Goal: Transaction & Acquisition: Obtain resource

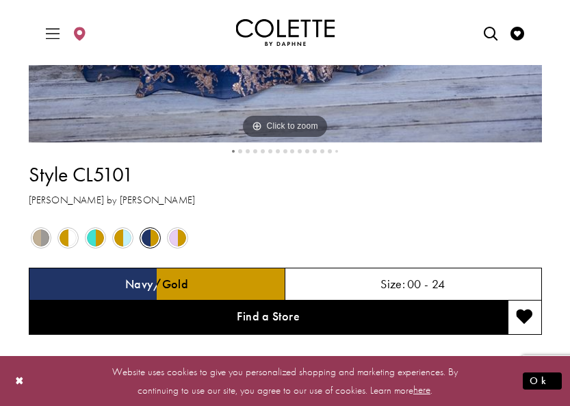
click at [68, 240] on span "Product color controls state depends on size chosen" at bounding box center [68, 237] width 17 height 17
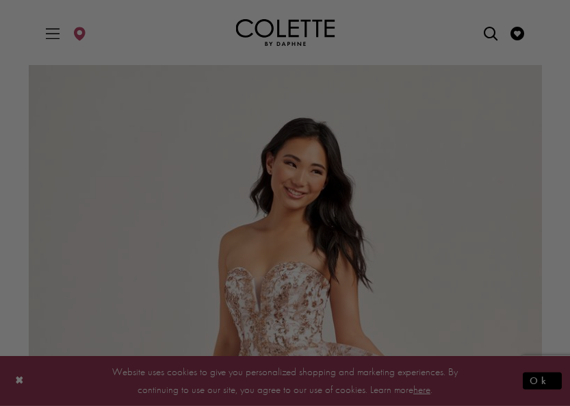
scroll to position [317, 0]
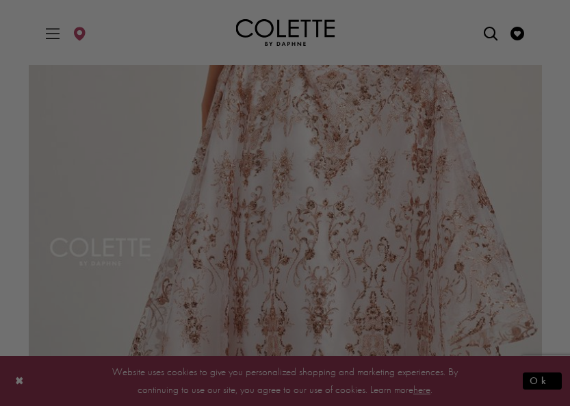
click at [339, 291] on div at bounding box center [287, 205] width 575 height 410
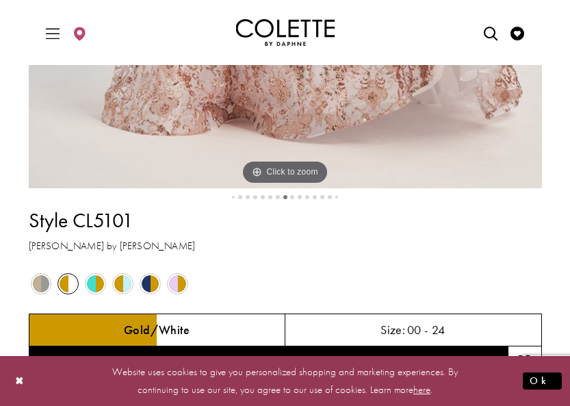
scroll to position [662, 0]
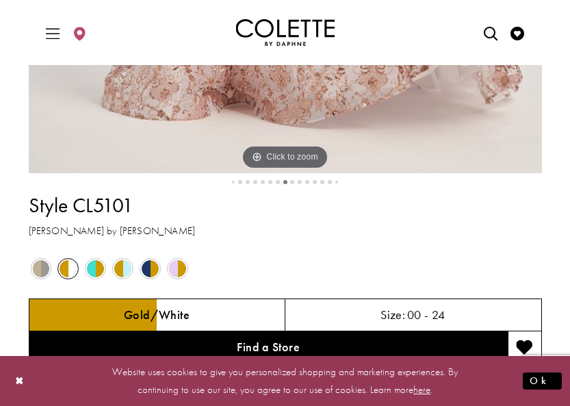
click at [101, 267] on span "Product color controls state depends on size chosen" at bounding box center [95, 268] width 17 height 17
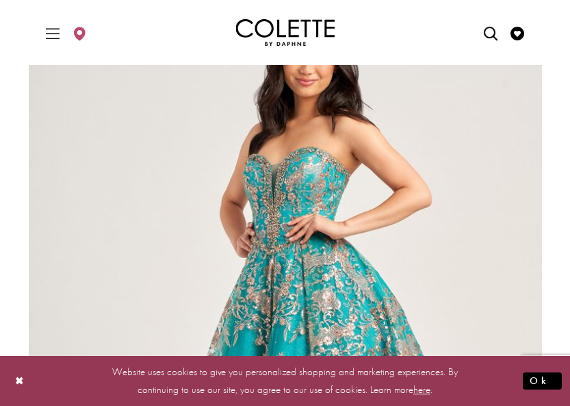
scroll to position [119, 0]
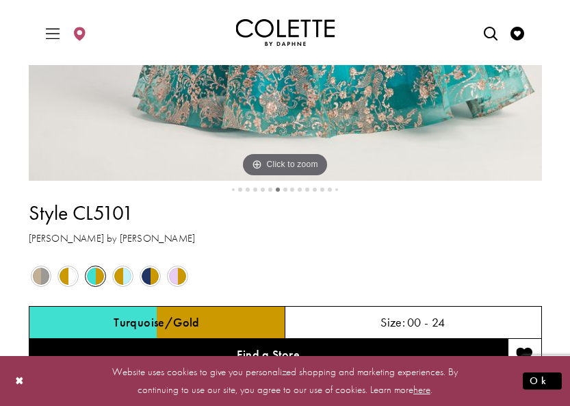
click at [118, 278] on span "Product color controls state depends on size chosen" at bounding box center [122, 275] width 17 height 17
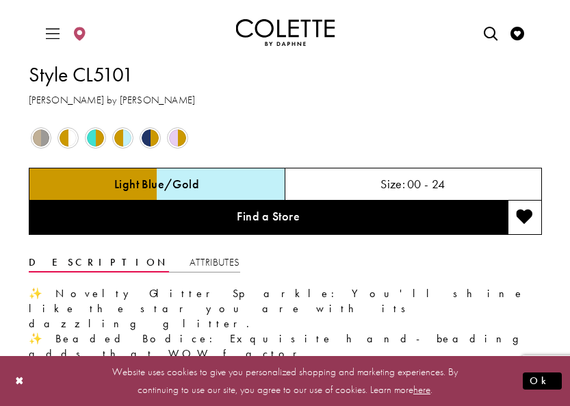
scroll to position [795, 0]
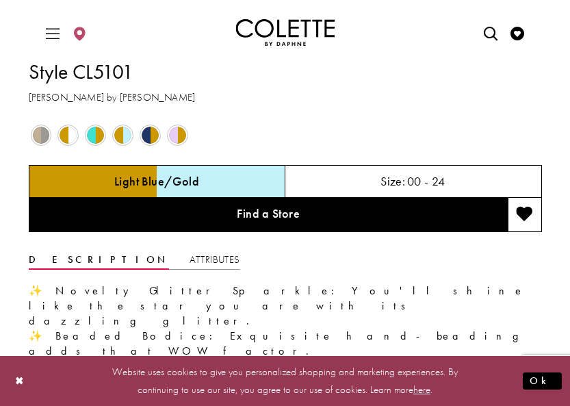
click at [148, 144] on span "Product color controls state depends on size chosen" at bounding box center [150, 135] width 17 height 17
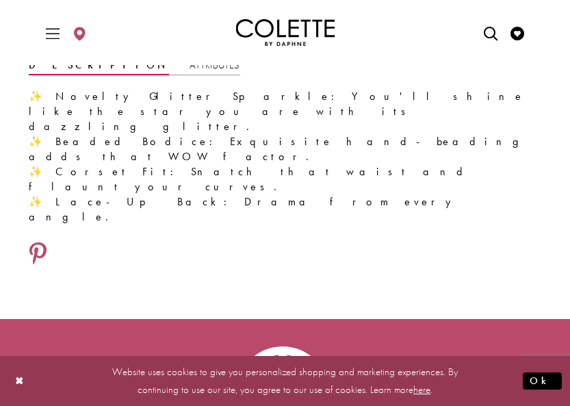
scroll to position [966, 0]
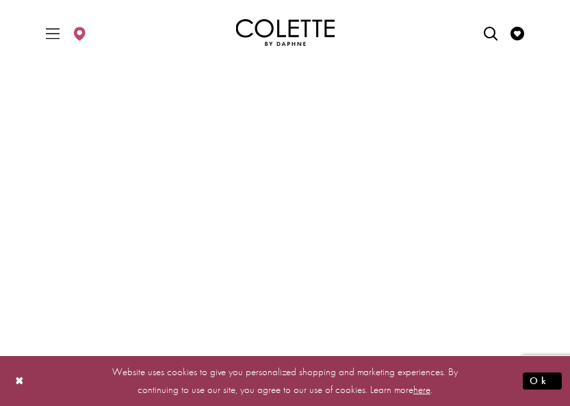
scroll to position [0, 0]
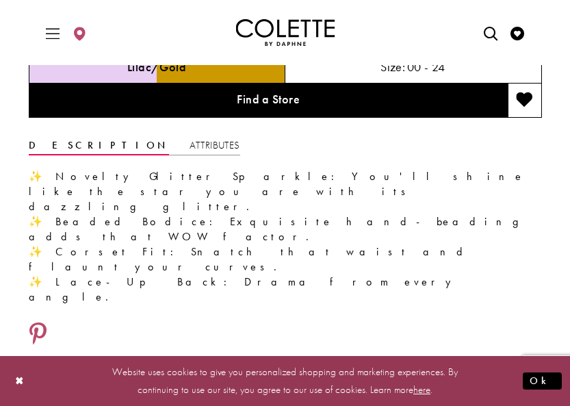
click at [116, 34] on div "Out of Stock" at bounding box center [122, 20] width 25 height 25
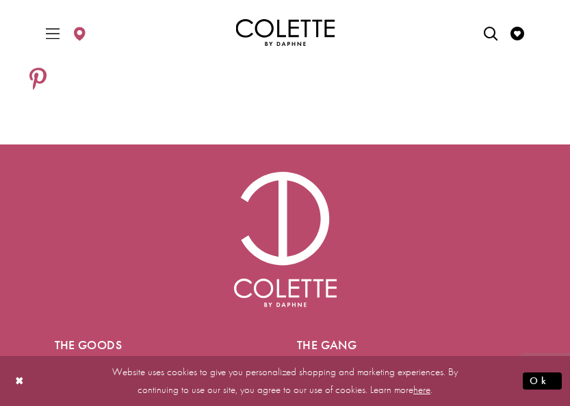
scroll to position [997, 0]
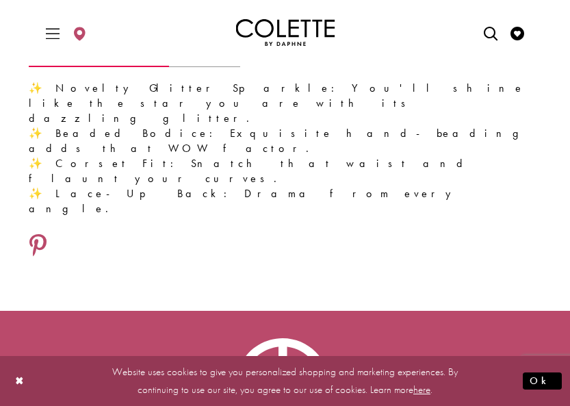
click at [285, 29] on link "Find a Store" at bounding box center [268, 12] width 479 height 34
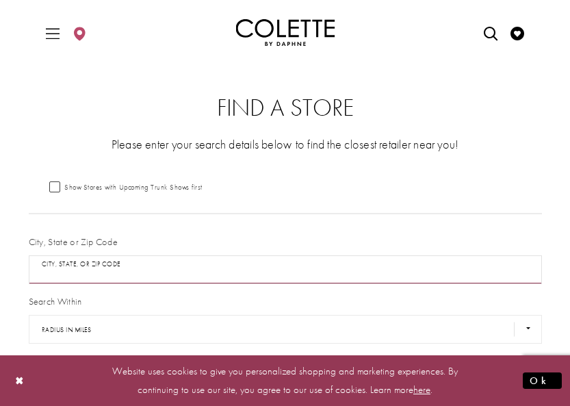
click at [192, 278] on input "City, State, or ZIP Code" at bounding box center [285, 269] width 513 height 29
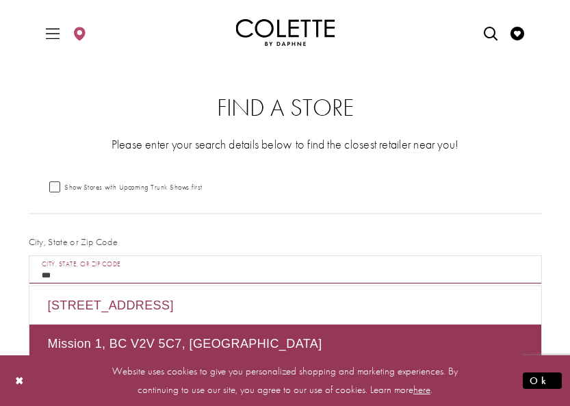
click at [164, 297] on div "Mission 1, BC V2V 2A3, Canada" at bounding box center [285, 305] width 512 height 38
type input "**********"
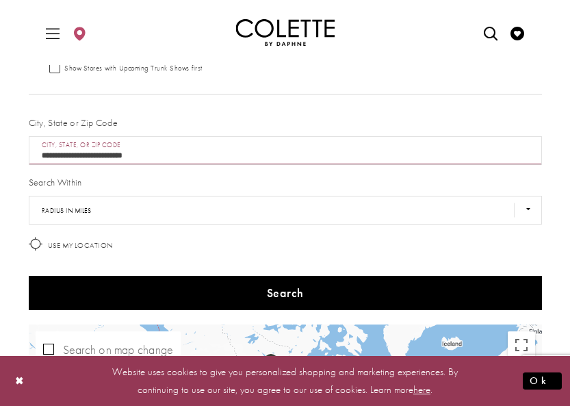
scroll to position [151, 0]
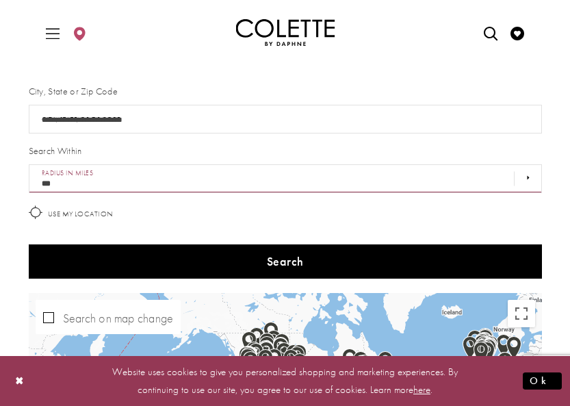
select select "*****"
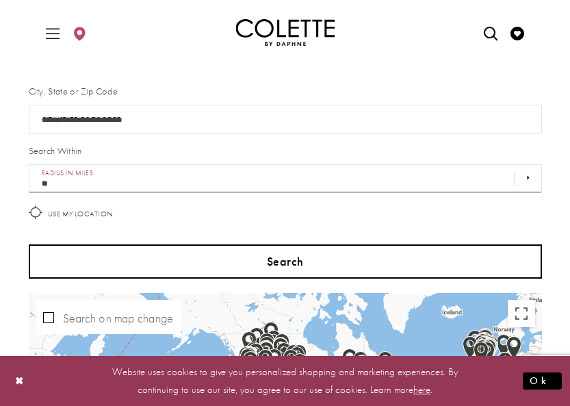
click at [202, 259] on button "Search" at bounding box center [285, 261] width 513 height 34
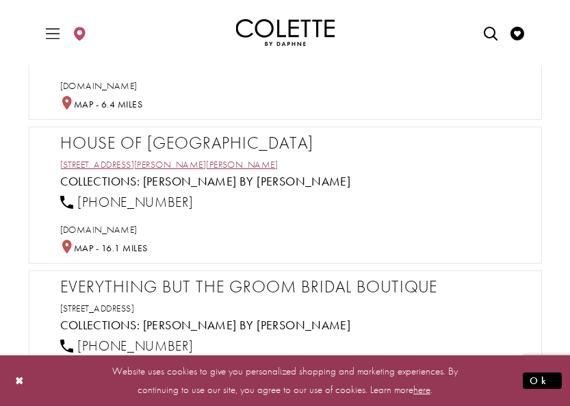
scroll to position [863, 0]
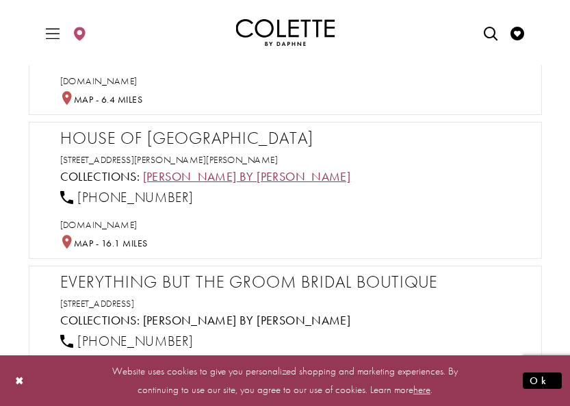
click at [181, 179] on link "[PERSON_NAME] by [PERSON_NAME]" at bounding box center [247, 176] width 208 height 16
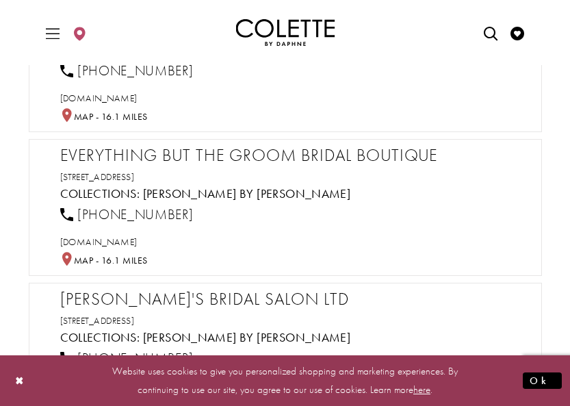
scroll to position [1009, 0]
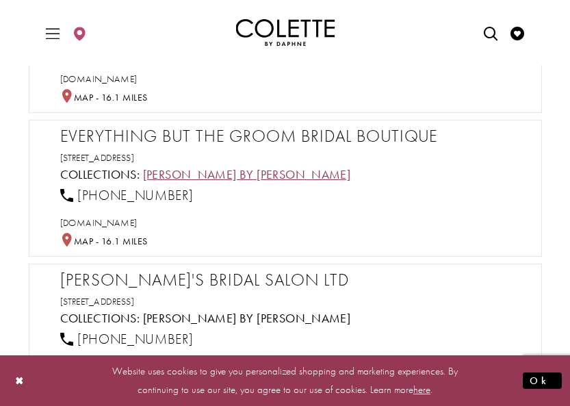
click at [231, 176] on link "[PERSON_NAME] by [PERSON_NAME]" at bounding box center [247, 174] width 208 height 16
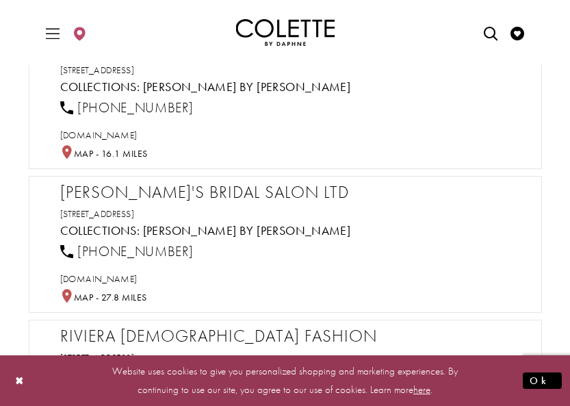
scroll to position [1140, 0]
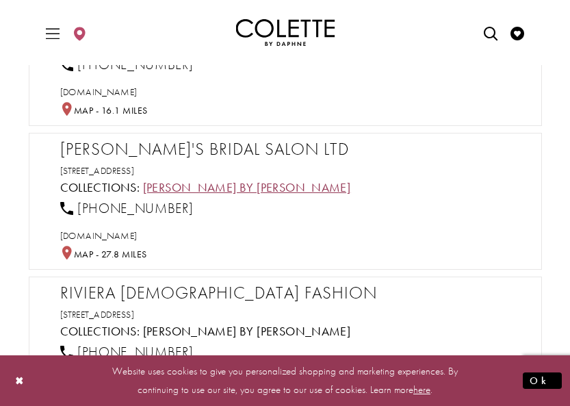
click at [194, 189] on link "[PERSON_NAME] by [PERSON_NAME]" at bounding box center [247, 187] width 208 height 16
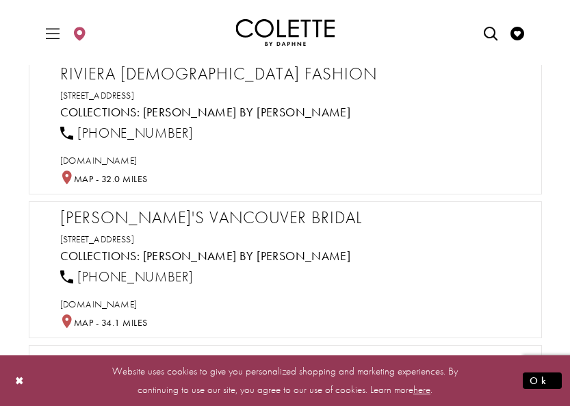
scroll to position [1420, 0]
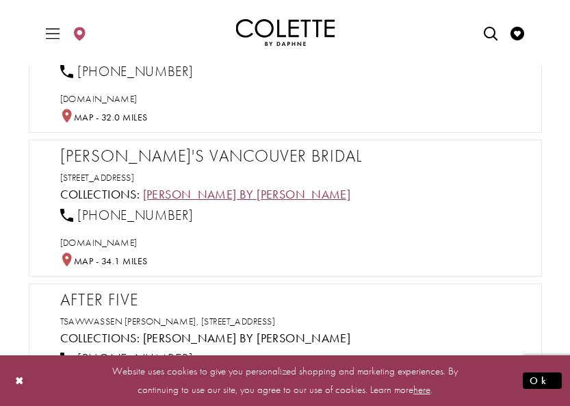
click at [231, 195] on link "[PERSON_NAME] by [PERSON_NAME]" at bounding box center [247, 194] width 208 height 16
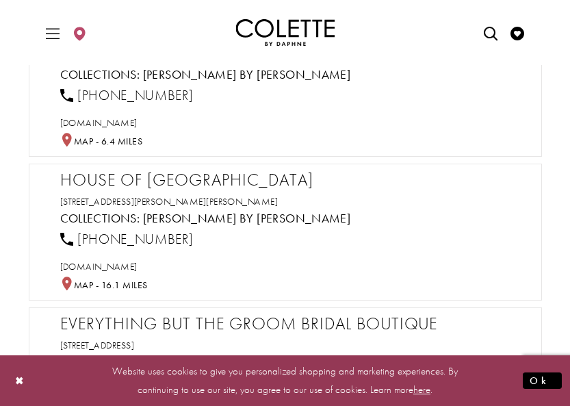
scroll to position [852, 0]
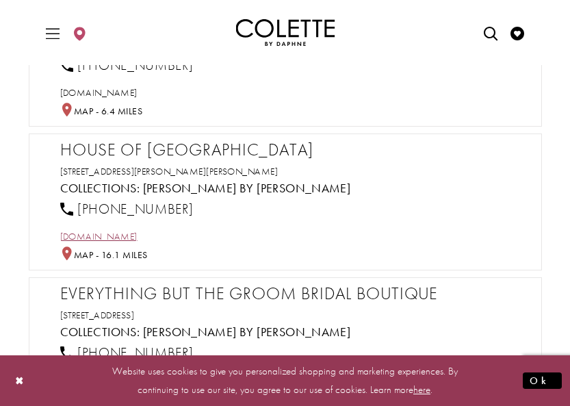
click at [129, 235] on span "houseofvienna.com" at bounding box center [98, 236] width 77 height 12
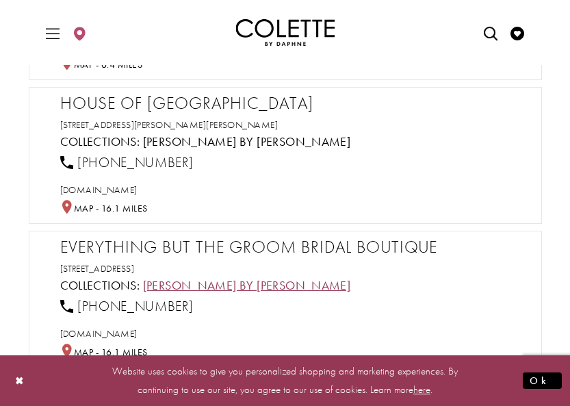
scroll to position [986, 0]
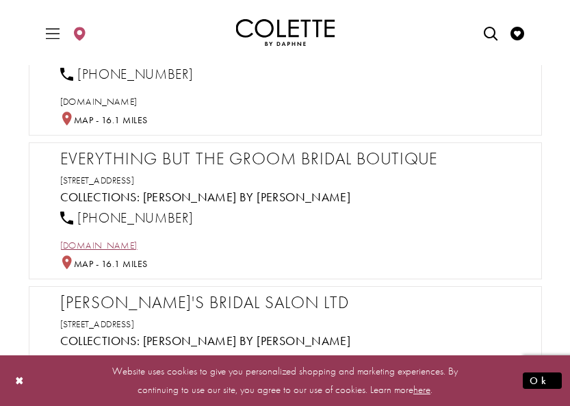
click at [138, 246] on span "everythingbutthegroom.ca" at bounding box center [98, 245] width 77 height 12
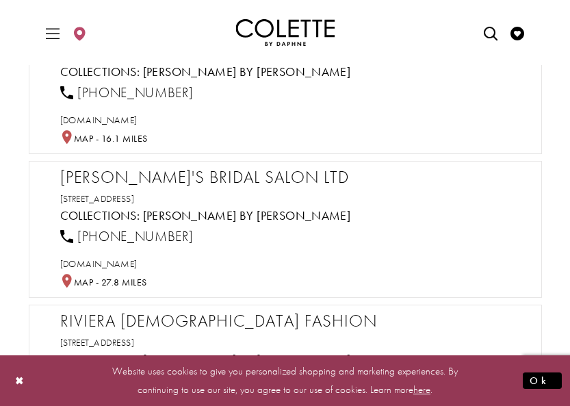
scroll to position [1123, 0]
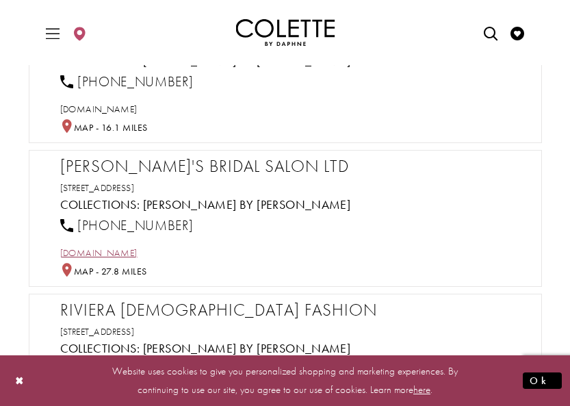
click at [103, 258] on span "lisasbridal.com" at bounding box center [98, 252] width 77 height 12
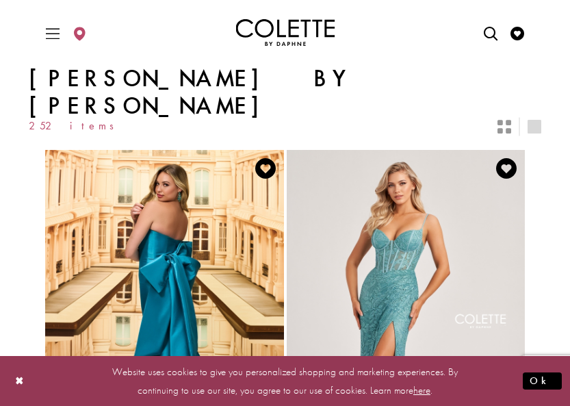
click at [506, 120] on icon "Switch layout to 2 columns" at bounding box center [504, 127] width 14 height 14
click at [53, 37] on icon "Toggle Main Navigation Menu" at bounding box center [53, 34] width 14 height 14
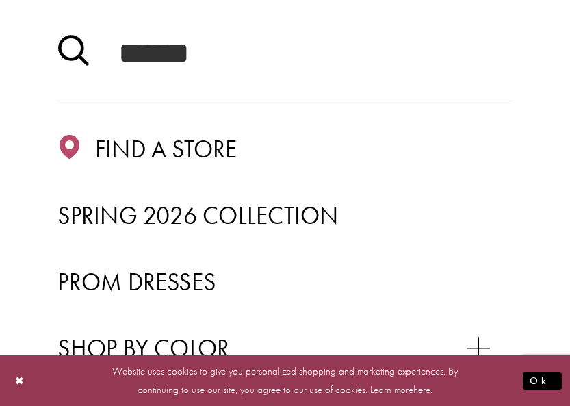
scroll to position [162, 0]
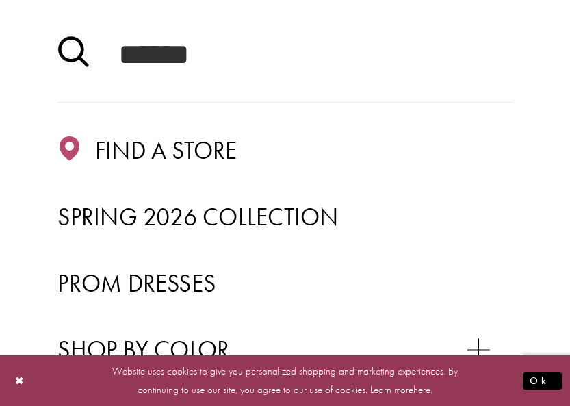
click at [192, 142] on span "Find a store" at bounding box center [166, 150] width 142 height 31
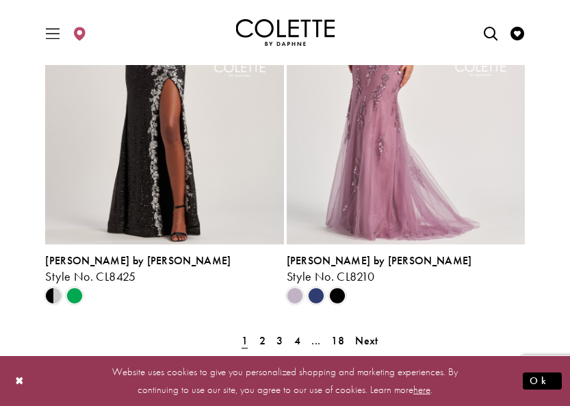
scroll to position [2199, 0]
